Goal: Task Accomplishment & Management: Complete application form

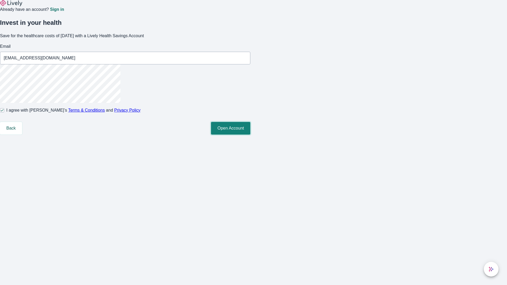
click at [250, 135] on button "Open Account" at bounding box center [230, 128] width 39 height 13
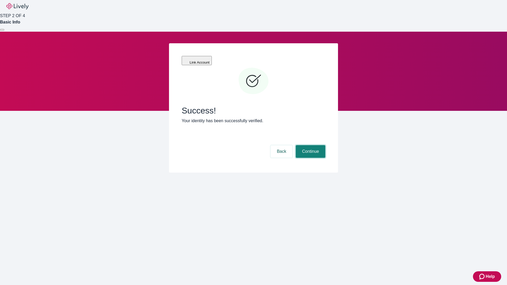
click at [310, 145] on button "Continue" at bounding box center [311, 151] width 30 height 13
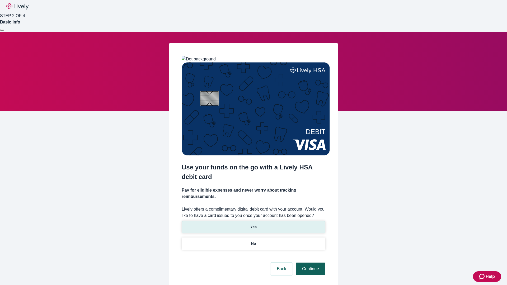
click at [253, 225] on p "Yes" at bounding box center [253, 228] width 6 height 6
click at [310, 263] on button "Continue" at bounding box center [311, 269] width 30 height 13
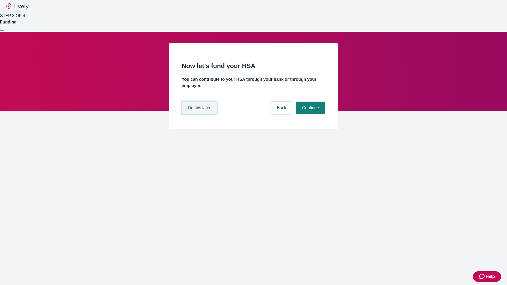
click at [200, 114] on button "Do this later" at bounding box center [199, 108] width 35 height 13
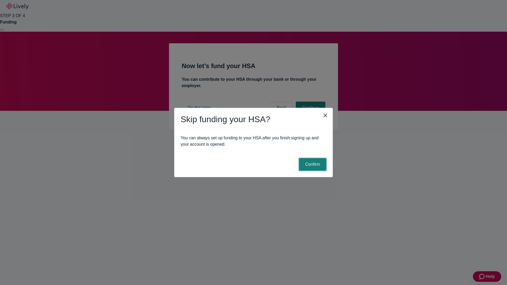
click at [312, 165] on button "Confirm" at bounding box center [312, 164] width 27 height 13
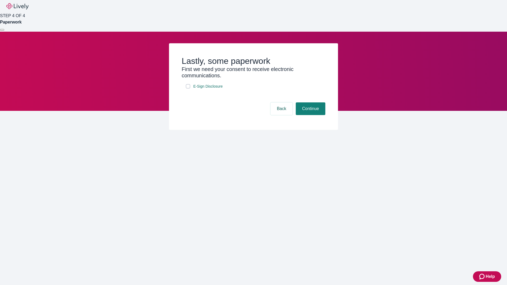
click at [188, 88] on input "E-Sign Disclosure" at bounding box center [188, 86] width 4 height 4
checkbox input "true"
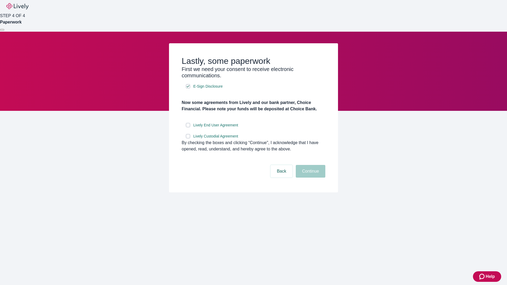
click at [188, 127] on input "Lively End User Agreement" at bounding box center [188, 125] width 4 height 4
checkbox input "true"
click at [188, 138] on input "Lively Custodial Agreement" at bounding box center [188, 136] width 4 height 4
checkbox input "true"
click at [310, 178] on button "Continue" at bounding box center [311, 171] width 30 height 13
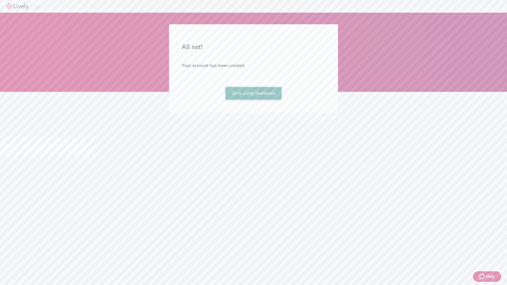
click at [253, 100] on link "Go to Lively dashboard" at bounding box center [254, 93] width 56 height 13
